Goal: Task Accomplishment & Management: Manage account settings

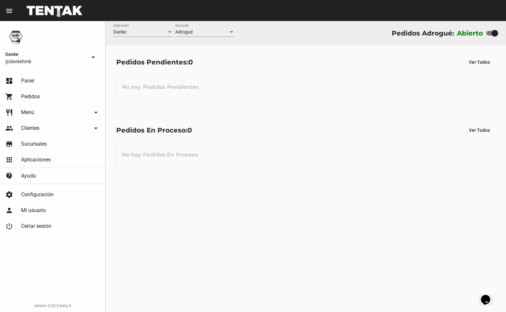
click at [31, 114] on span "Menú" at bounding box center [27, 112] width 13 height 7
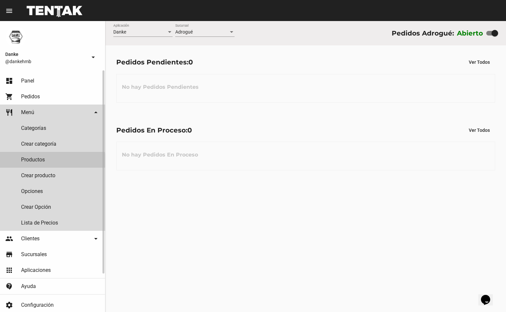
click at [35, 161] on link "Productos" at bounding box center [52, 160] width 105 height 16
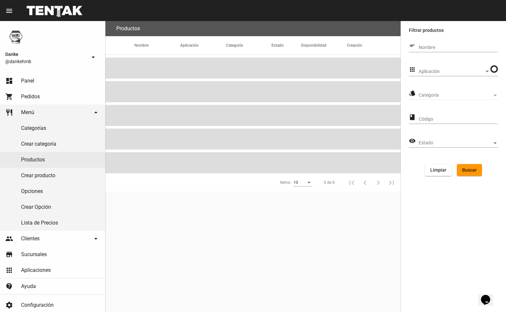
click at [427, 69] on span "Aplicación" at bounding box center [451, 71] width 66 height 5
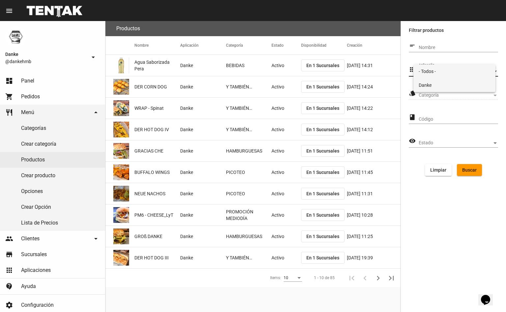
click at [429, 88] on span "Danke" at bounding box center [453, 85] width 71 height 14
click at [429, 93] on span "Categoría" at bounding box center [454, 95] width 73 height 5
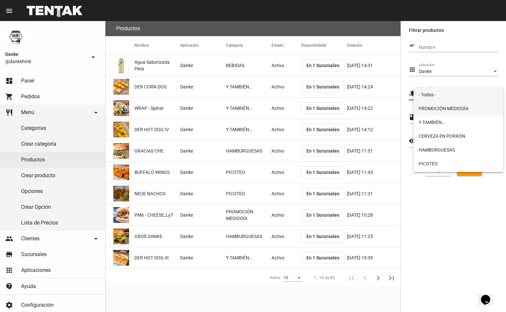
click at [426, 111] on span "PROMOCIÓN MEDIODÍA" at bounding box center [457, 109] width 79 height 14
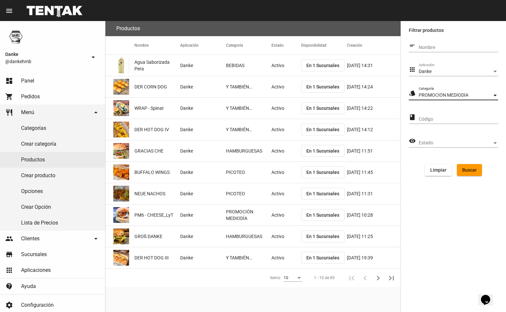
click at [467, 168] on span "Buscar" at bounding box center [469, 170] width 14 height 5
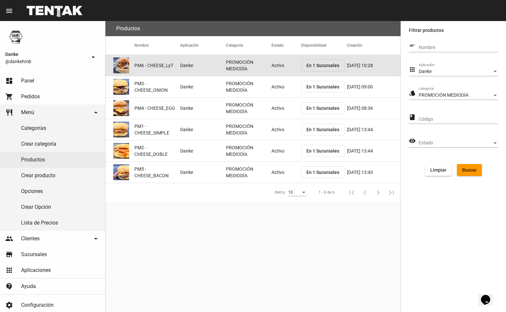
click at [265, 59] on mat-cell "PROMOCIÓN MEDIODÍA" at bounding box center [249, 65] width 46 height 21
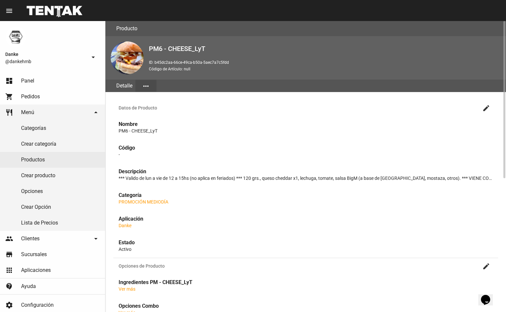
click at [488, 105] on mat-icon "create" at bounding box center [486, 108] width 8 height 8
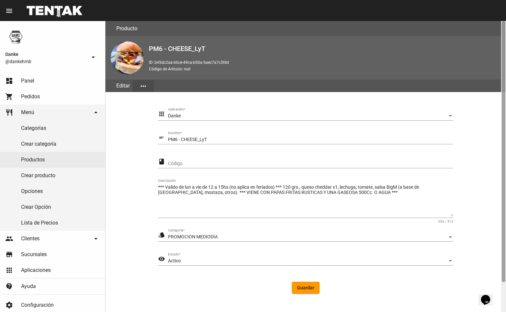
click at [503, 259] on div at bounding box center [503, 151] width 4 height 261
click at [503, 279] on div at bounding box center [503, 151] width 4 height 261
click at [210, 261] on div "Activo" at bounding box center [307, 261] width 279 height 5
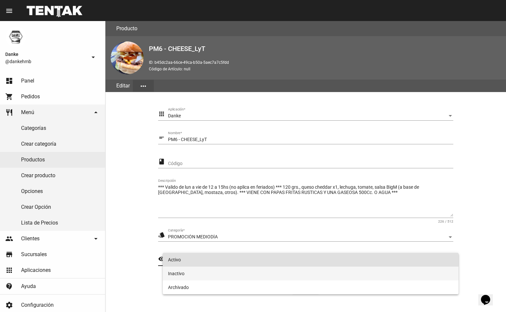
click at [175, 274] on span "Inactivo" at bounding box center [310, 274] width 285 height 14
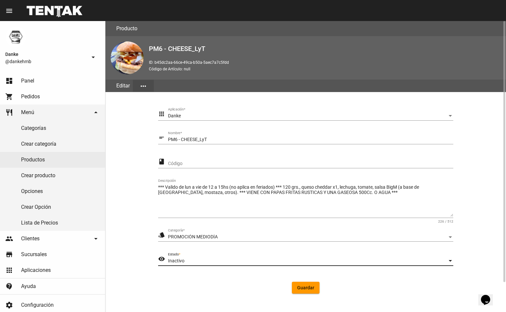
click at [310, 285] on span "Guardar" at bounding box center [305, 287] width 17 height 5
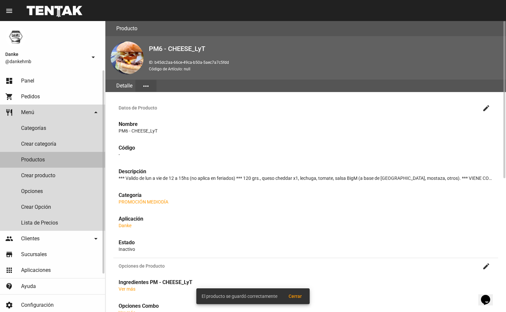
click at [31, 160] on link "Productos" at bounding box center [52, 160] width 105 height 16
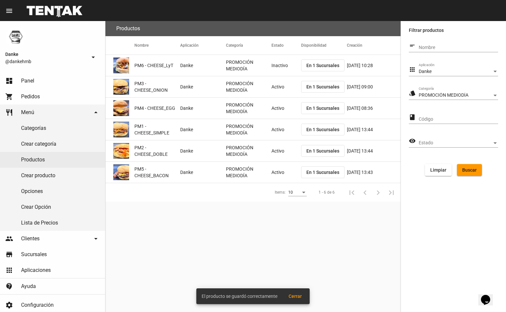
click at [283, 89] on mat-cell "Activo" at bounding box center [286, 86] width 30 height 21
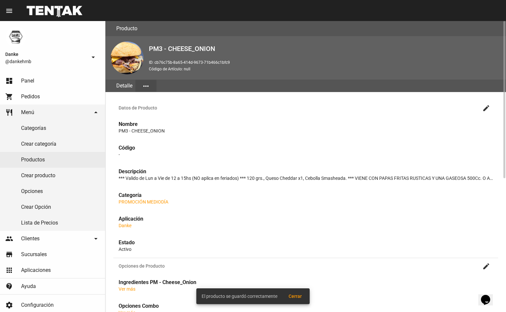
click at [484, 106] on mat-icon "create" at bounding box center [486, 108] width 8 height 8
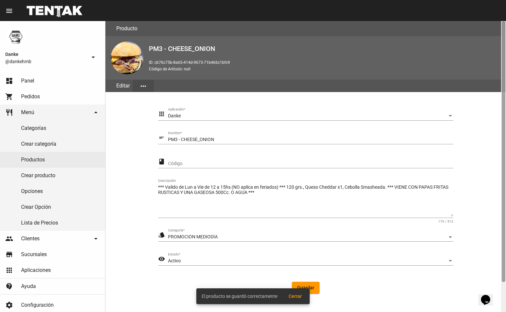
click at [504, 275] on div at bounding box center [503, 151] width 4 height 261
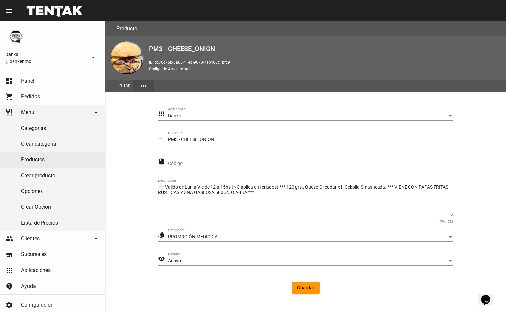
click at [174, 260] on span "Activo" at bounding box center [174, 260] width 13 height 5
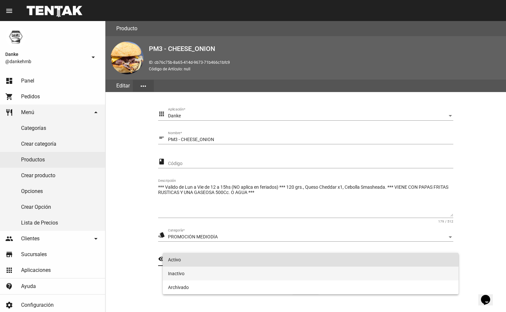
click at [177, 271] on span "Inactivo" at bounding box center [310, 274] width 285 height 14
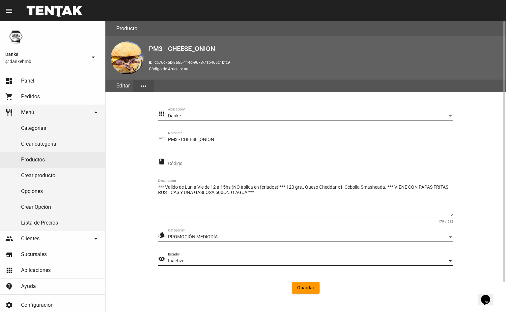
click at [304, 287] on span "Guardar" at bounding box center [305, 287] width 17 height 5
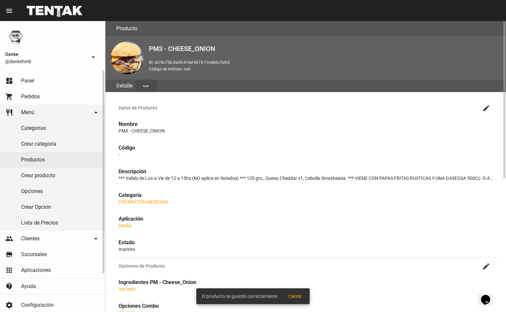
click at [34, 160] on link "Productos" at bounding box center [52, 160] width 105 height 16
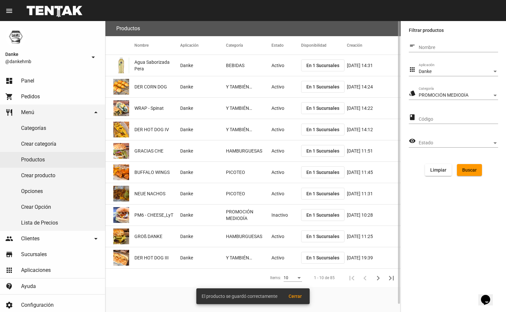
click at [469, 171] on span "Buscar" at bounding box center [469, 170] width 14 height 5
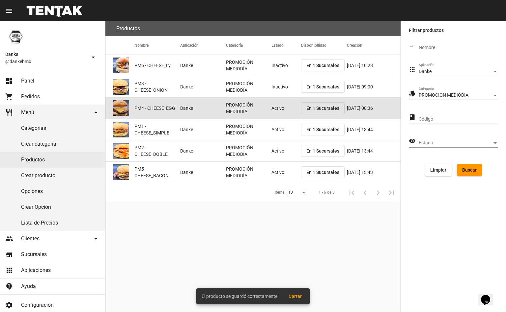
click at [272, 111] on mat-cell "Activo" at bounding box center [286, 108] width 30 height 21
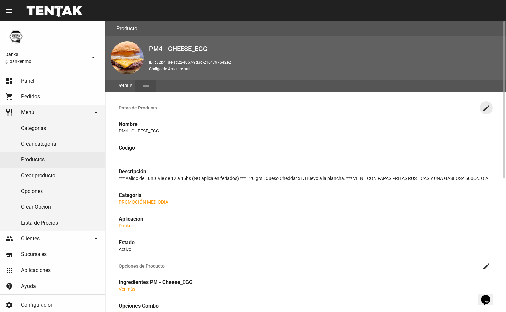
click at [483, 110] on mat-icon "create" at bounding box center [486, 108] width 8 height 8
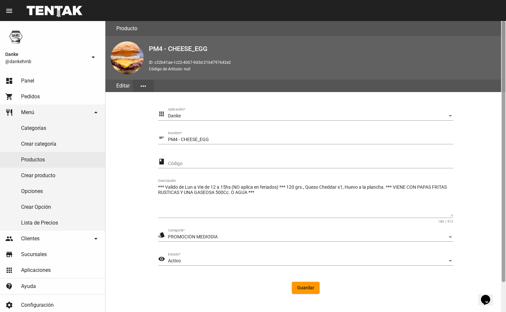
click at [504, 270] on div at bounding box center [503, 151] width 4 height 261
click at [237, 261] on div "Activo" at bounding box center [307, 261] width 279 height 5
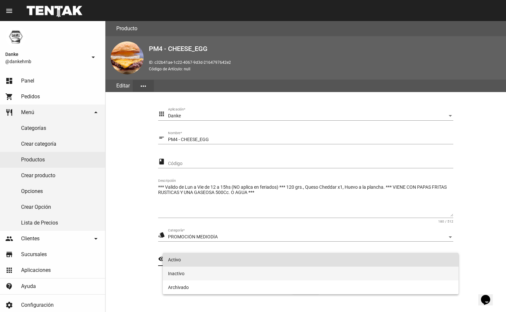
click at [176, 274] on span "Inactivo" at bounding box center [310, 274] width 285 height 14
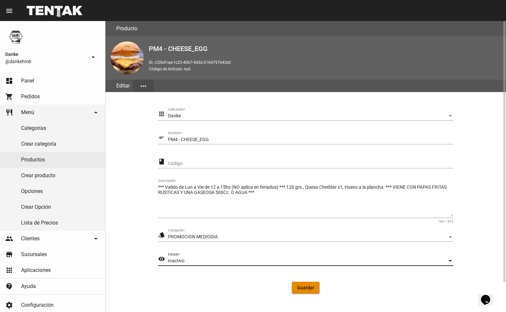
click at [311, 291] on button "Guardar" at bounding box center [306, 288] width 28 height 12
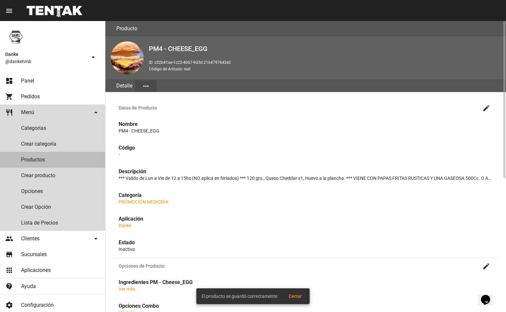
click at [38, 160] on link "Productos" at bounding box center [52, 160] width 105 height 16
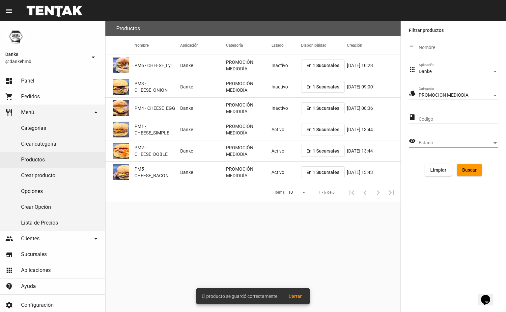
click at [279, 134] on mat-cell "Activo" at bounding box center [286, 129] width 30 height 21
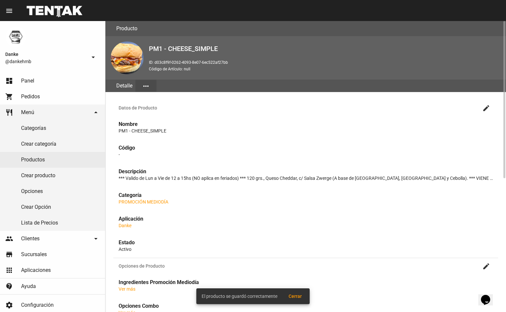
click at [484, 110] on mat-icon "create" at bounding box center [486, 108] width 8 height 8
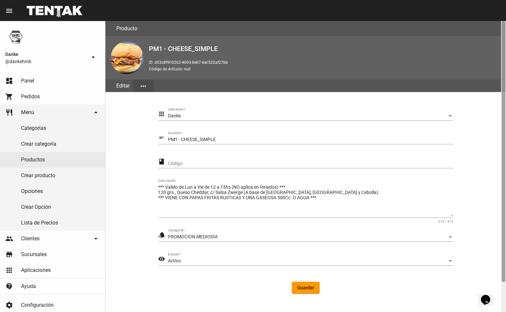
click at [501, 273] on div at bounding box center [503, 166] width 5 height 291
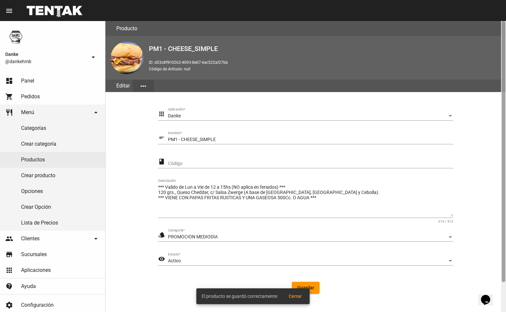
scroll to position [33, 0]
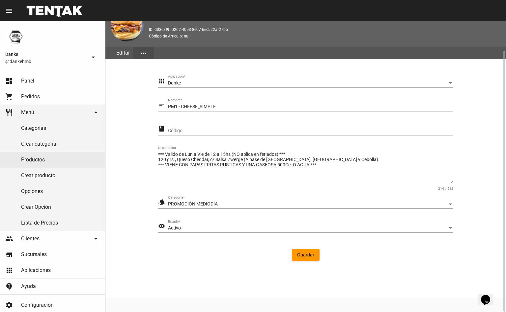
click at [205, 226] on div "Activo" at bounding box center [307, 228] width 279 height 5
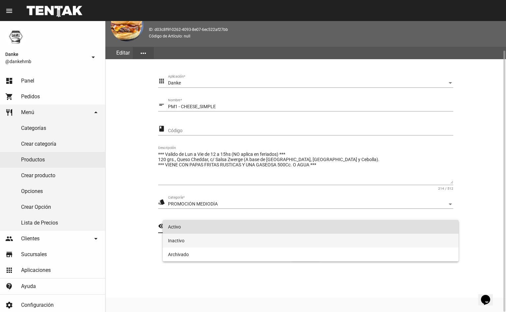
click at [179, 238] on span "Inactivo" at bounding box center [310, 241] width 285 height 14
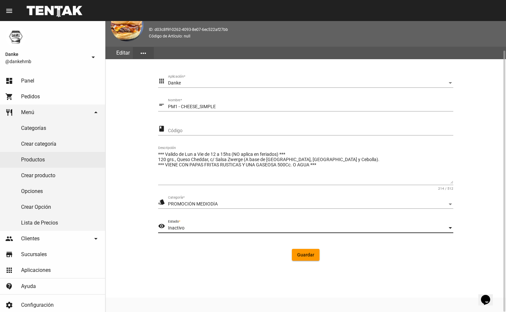
click at [306, 254] on span "Guardar" at bounding box center [305, 254] width 17 height 5
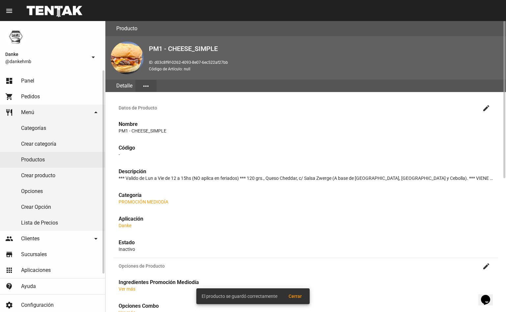
click at [34, 159] on link "Productos" at bounding box center [52, 160] width 105 height 16
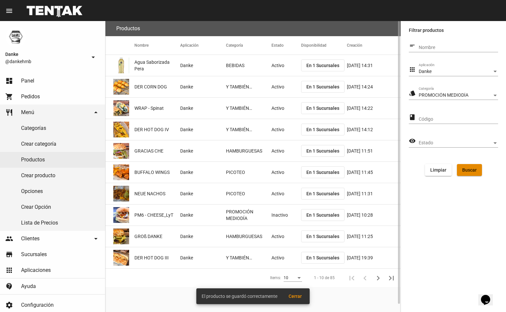
click at [469, 168] on span "Buscar" at bounding box center [469, 170] width 14 height 5
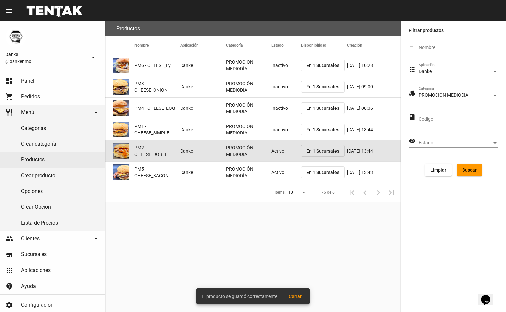
click at [274, 150] on mat-cell "Activo" at bounding box center [286, 151] width 30 height 21
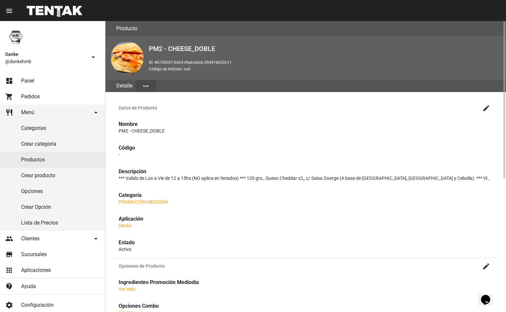
click at [482, 110] on mat-icon "create" at bounding box center [486, 108] width 8 height 8
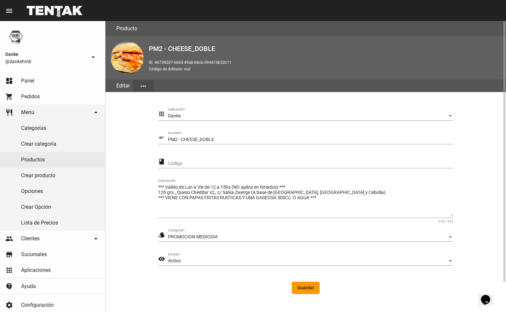
click at [176, 259] on span "Activo" at bounding box center [174, 260] width 13 height 5
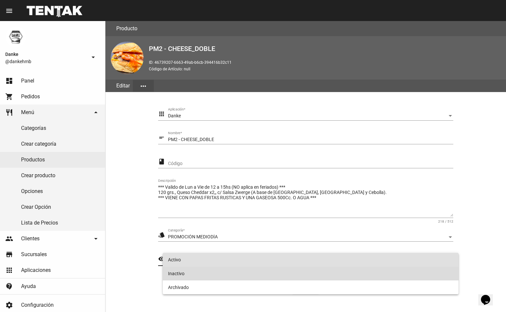
click at [173, 274] on span "Inactivo" at bounding box center [310, 274] width 285 height 14
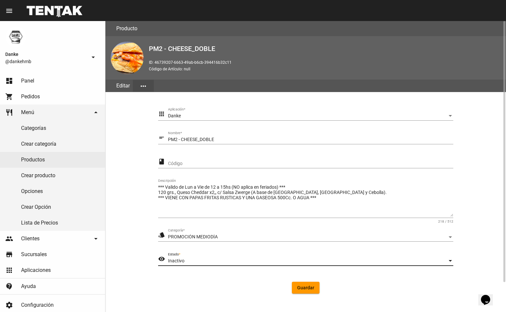
click at [304, 287] on span "Guardar" at bounding box center [305, 287] width 17 height 5
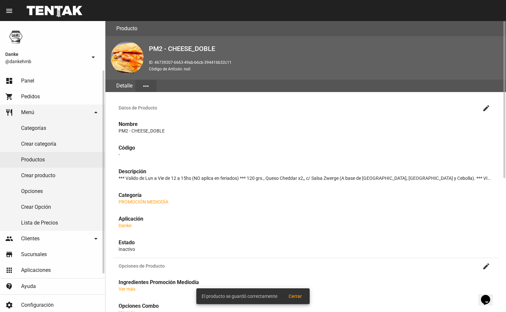
click at [33, 159] on link "Productos" at bounding box center [52, 160] width 105 height 16
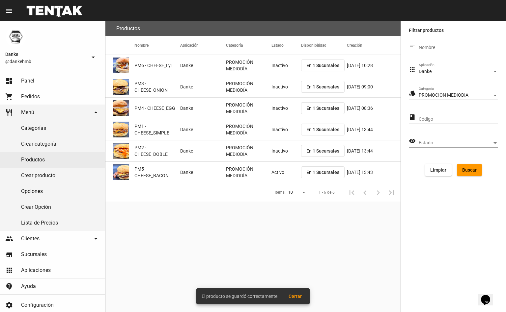
click at [278, 173] on mat-cell "Activo" at bounding box center [286, 172] width 30 height 21
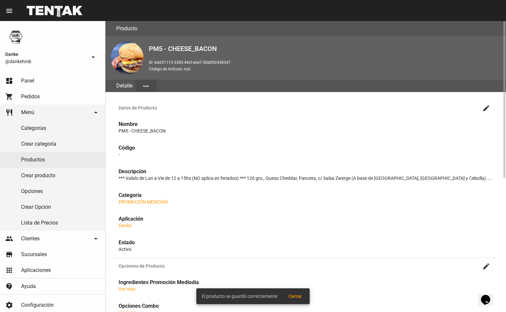
click at [486, 108] on mat-icon "create" at bounding box center [486, 108] width 8 height 8
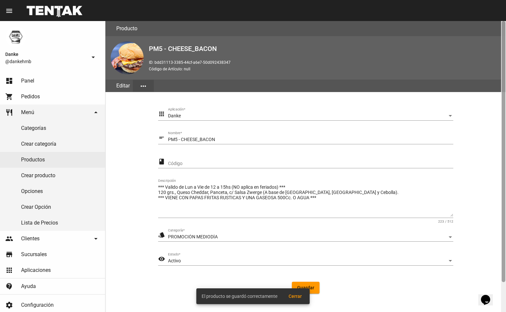
click at [504, 267] on div at bounding box center [503, 151] width 4 height 261
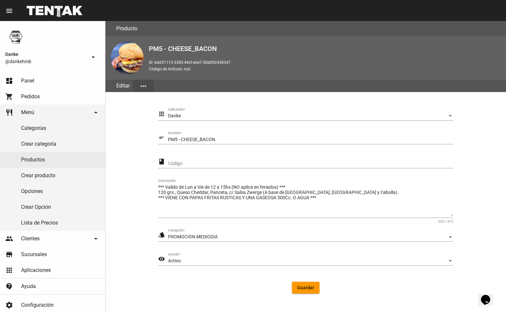
click at [196, 260] on div "Activo" at bounding box center [307, 261] width 279 height 5
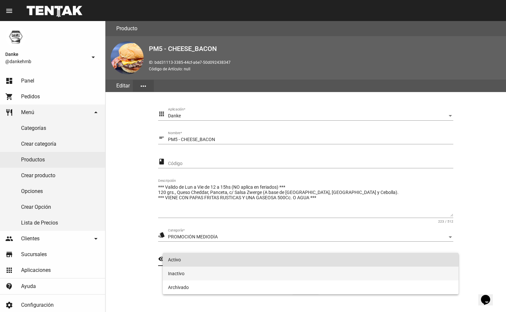
click at [181, 272] on span "Inactivo" at bounding box center [310, 274] width 285 height 14
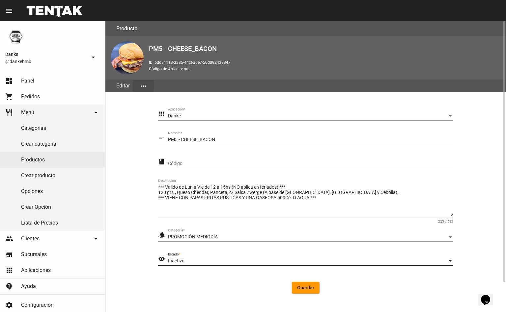
click at [306, 288] on span "Guardar" at bounding box center [305, 287] width 17 height 5
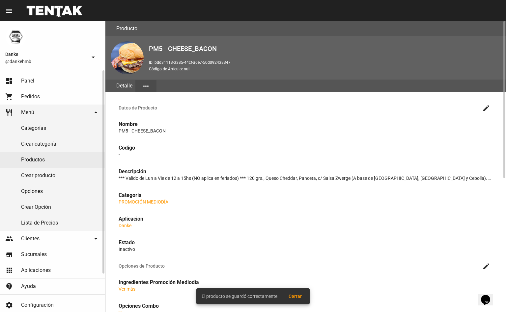
click at [20, 78] on link "dashboard Panel" at bounding box center [52, 81] width 105 height 16
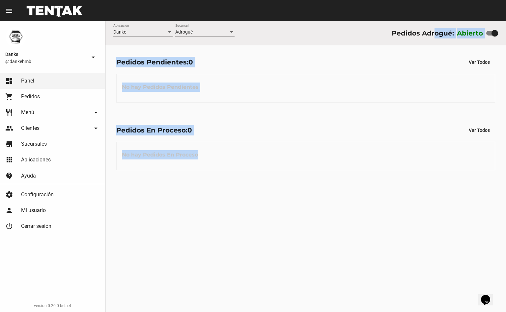
drag, startPoint x: 0, startPoint y: 1, endPoint x: 367, endPoint y: 250, distance: 443.6
click at [367, 250] on div "Danke Aplicación Adrogué Sucursal Pedidos Adrogué: Abierto Pedidos Pendientes: …" at bounding box center [305, 166] width 400 height 291
